Goal: Transaction & Acquisition: Book appointment/travel/reservation

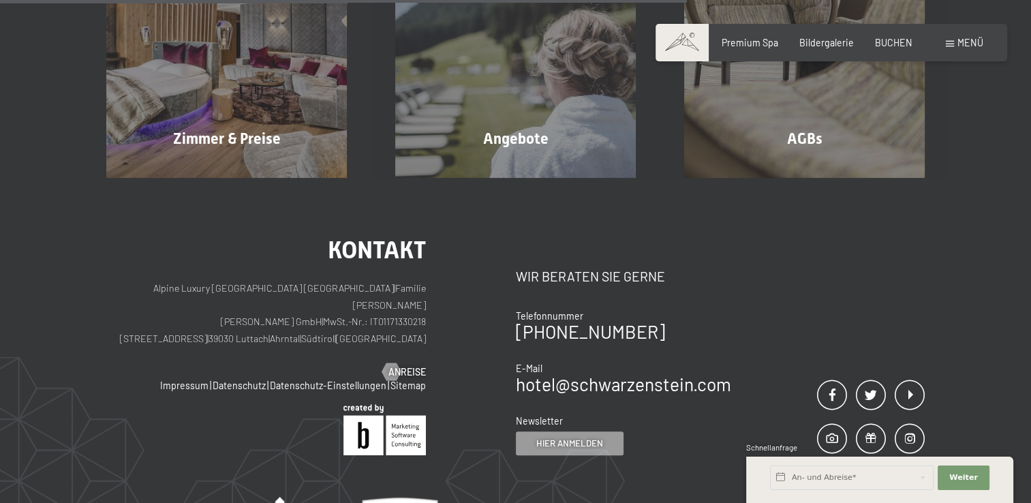
scroll to position [341, 0]
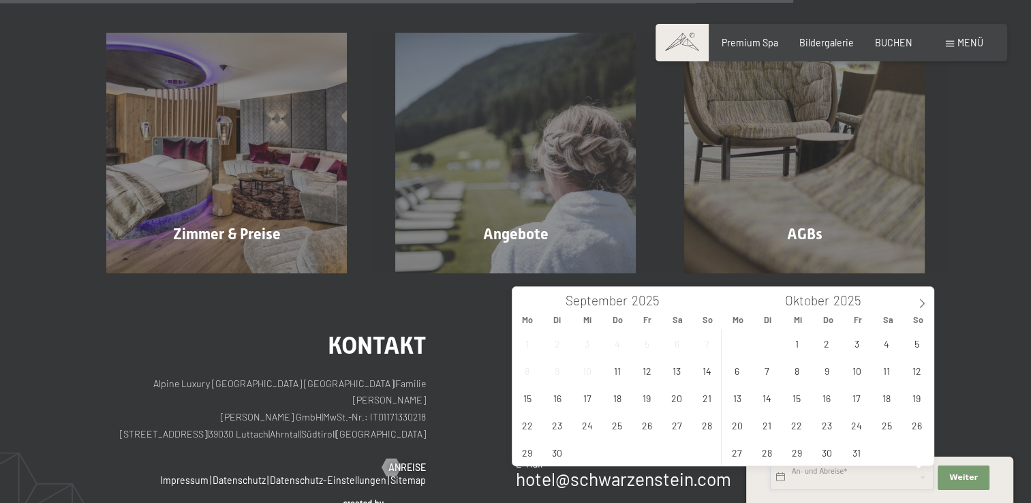
click at [879, 486] on input "text" at bounding box center [851, 477] width 163 height 25
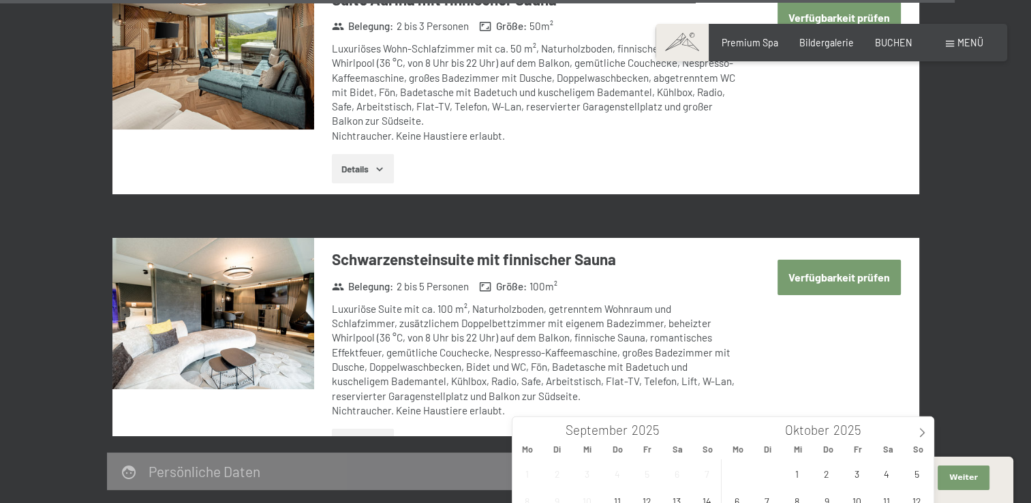
scroll to position [4329, 0]
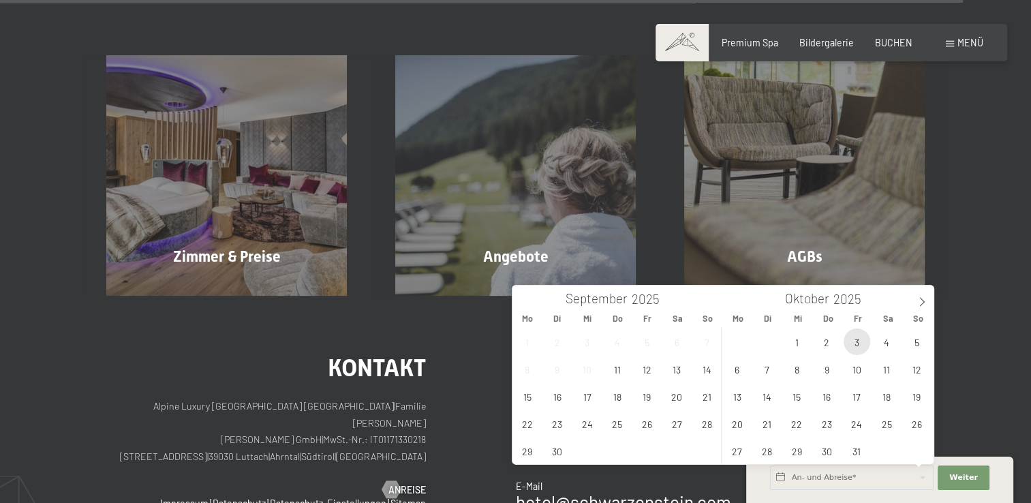
click at [853, 343] on span "3" at bounding box center [856, 341] width 27 height 27
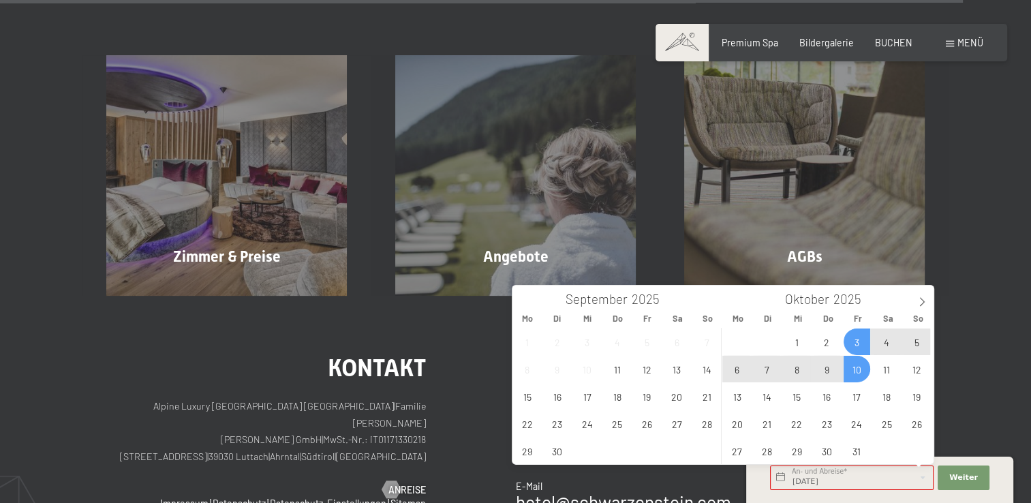
click at [860, 366] on span "10" at bounding box center [856, 369] width 27 height 27
type input "Fr. 03.10.2025 - Fr. 10.10.2025"
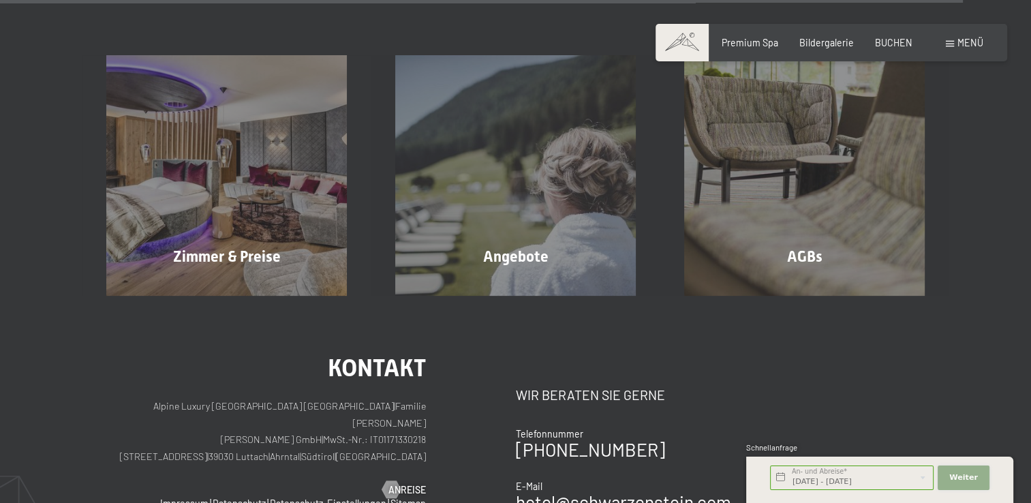
click at [950, 475] on button "Weiter Adressfelder ausblenden" at bounding box center [963, 477] width 52 height 25
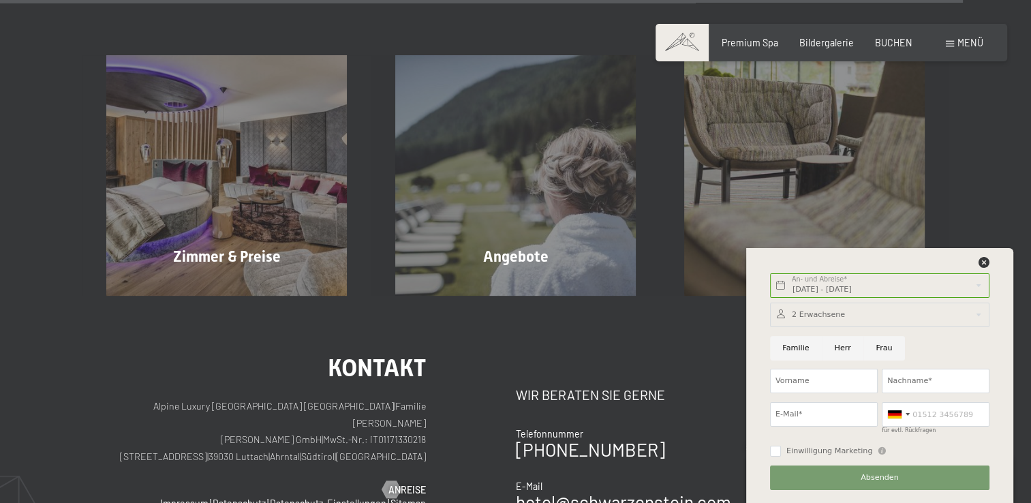
click at [971, 257] on div at bounding box center [879, 265] width 223 height 17
click at [888, 48] on div "Premium Spa Bildergalerie BUCHEN" at bounding box center [806, 43] width 254 height 14
click at [883, 36] on div "Buchen Anfragen Premium Spa Bildergalerie BUCHEN Menü DE IT EN Gutschein Bilder…" at bounding box center [830, 43] width 303 height 14
click at [984, 263] on icon at bounding box center [983, 262] width 11 height 11
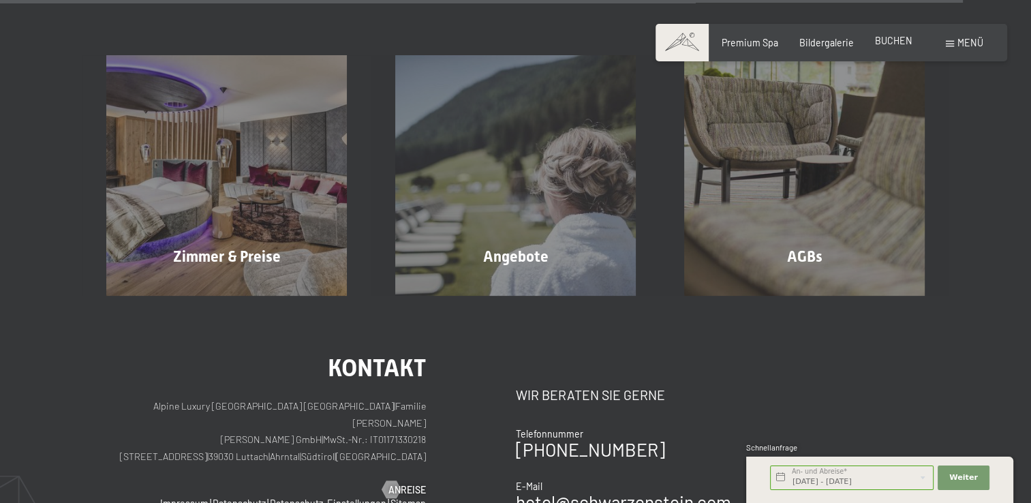
click at [884, 41] on span "BUCHEN" at bounding box center [893, 41] width 37 height 12
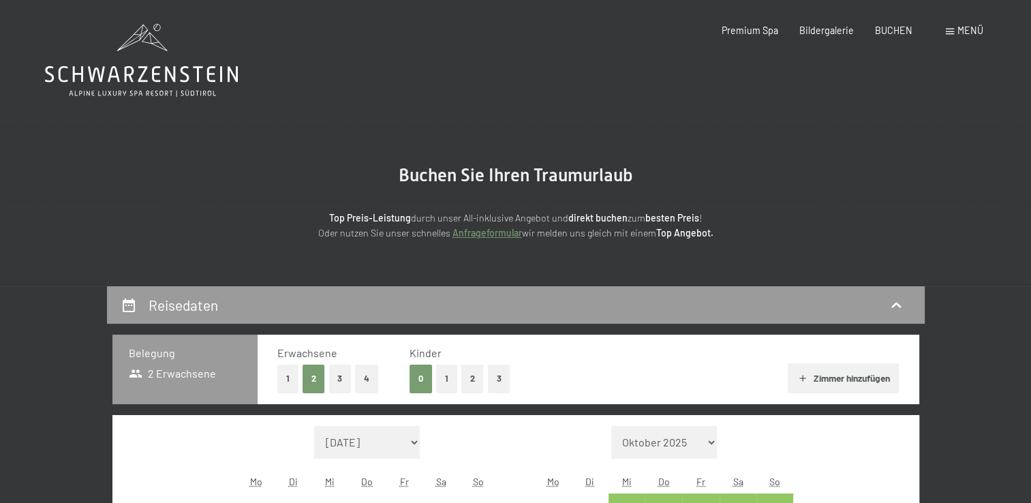
click at [447, 380] on button "1" at bounding box center [446, 378] width 21 height 28
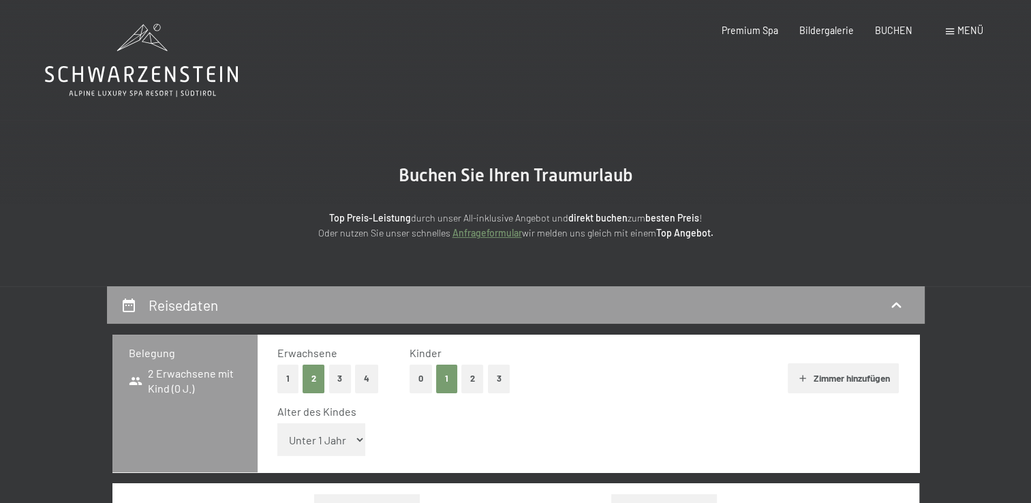
click at [361, 446] on select "Unter 1 Jahr 1 Jahr 2 Jahre 3 Jahre 4 Jahre 5 Jahre 6 Jahre 7 Jahre 8 Jahre 9 J…" at bounding box center [321, 439] width 89 height 33
select select "16"
click at [277, 423] on select "Unter 1 Jahr 1 Jahr 2 Jahre 3 Jahre 4 Jahre 5 Jahre 6 Jahre 7 Jahre 8 Jahre 9 J…" at bounding box center [321, 439] width 89 height 33
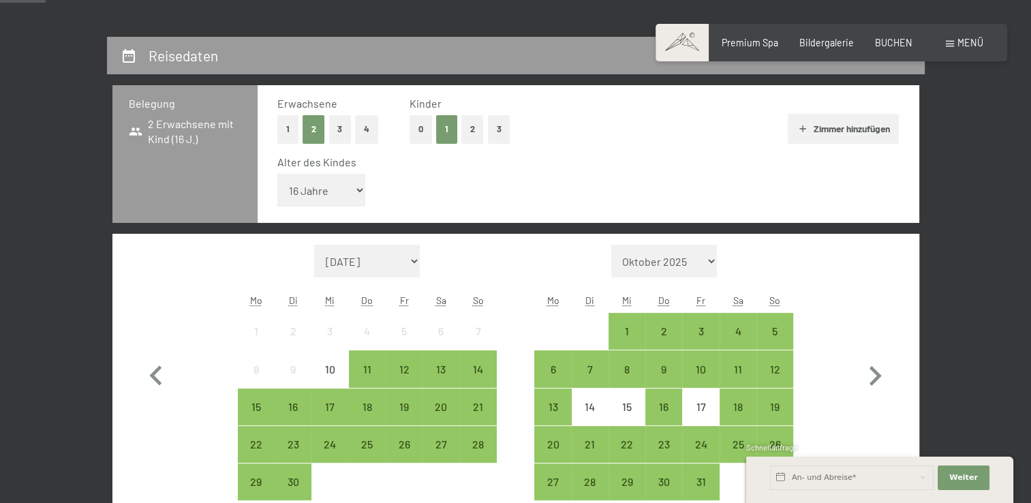
scroll to position [272, 0]
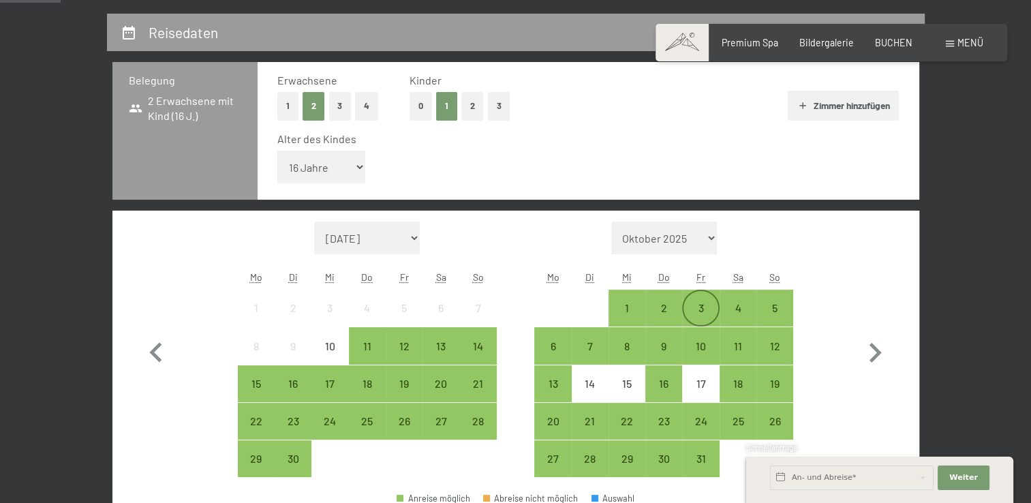
click at [702, 304] on div "3" at bounding box center [700, 319] width 34 height 34
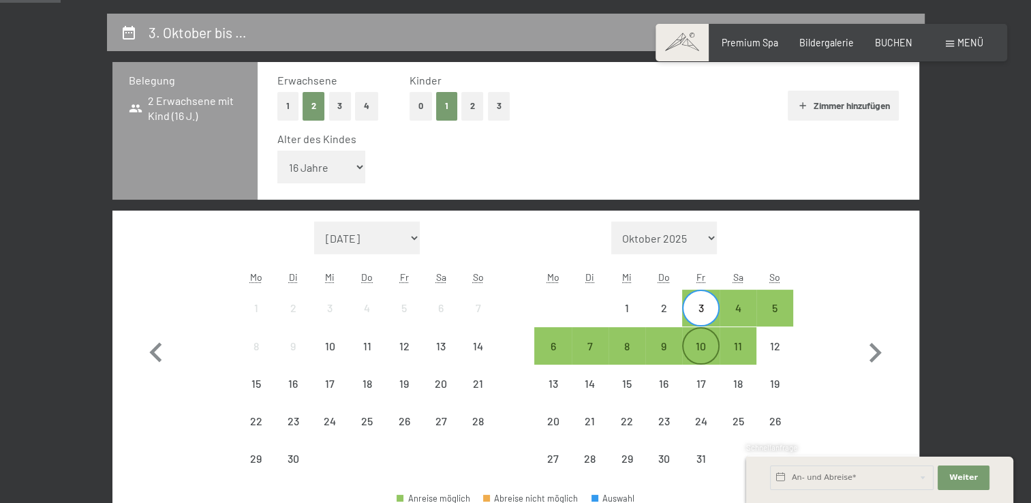
click at [703, 342] on div "10" at bounding box center [700, 358] width 34 height 34
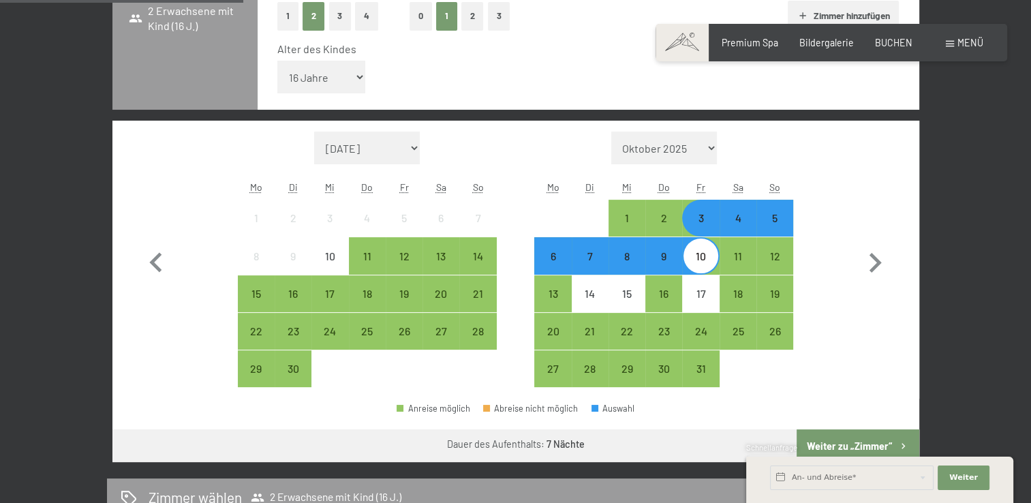
scroll to position [545, 0]
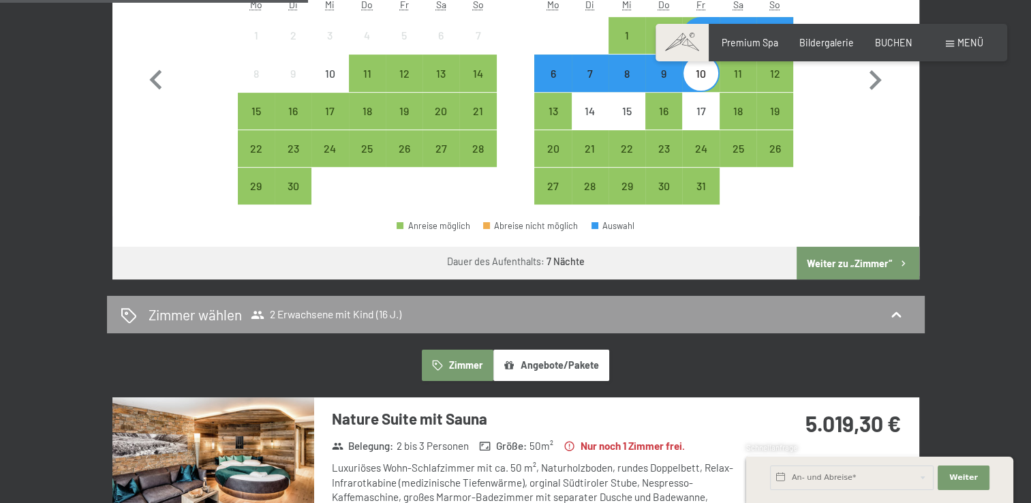
click at [866, 259] on button "Weiter zu „Zimmer“" at bounding box center [857, 263] width 122 height 33
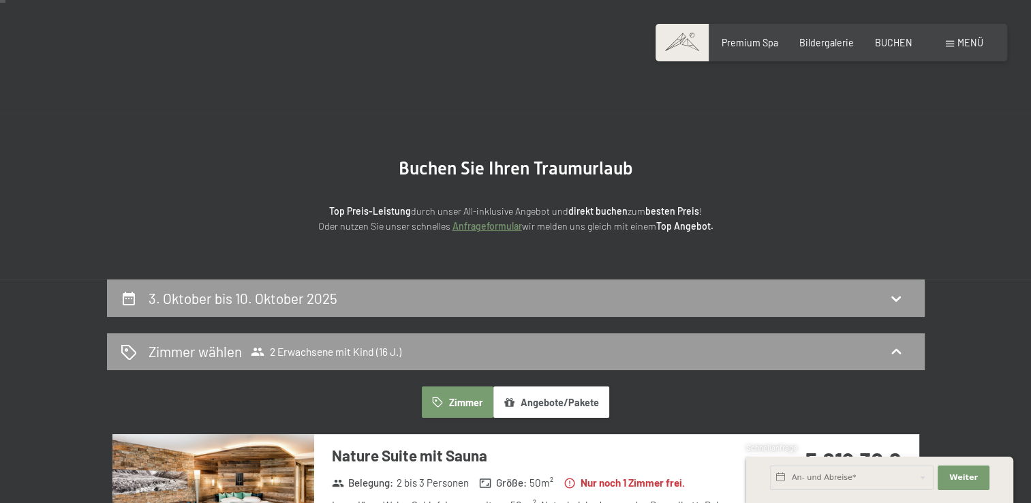
scroll to position [0, 0]
